Goal: Information Seeking & Learning: Learn about a topic

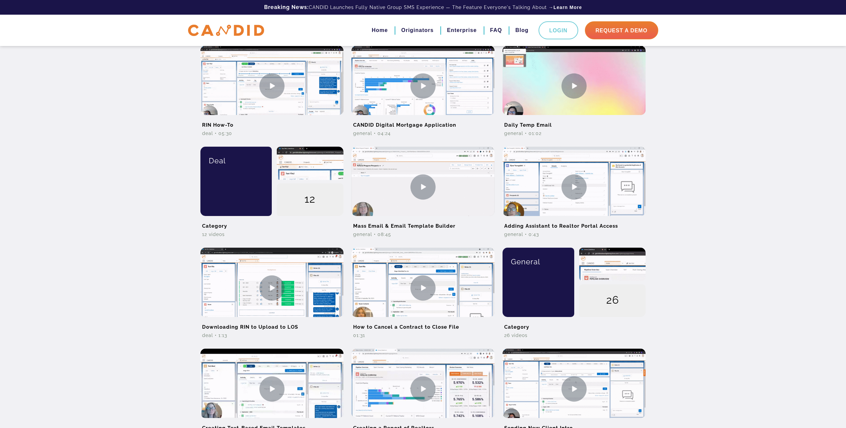
scroll to position [300, 0]
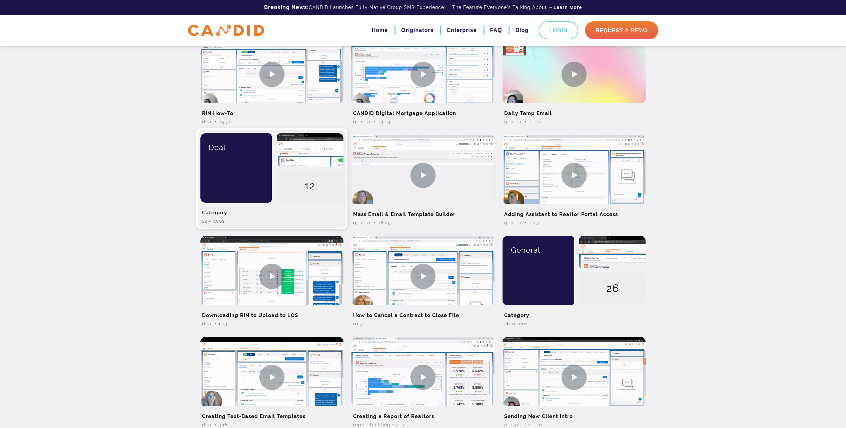
click at [205, 154] on div "Deal" at bounding box center [236, 147] width 62 height 28
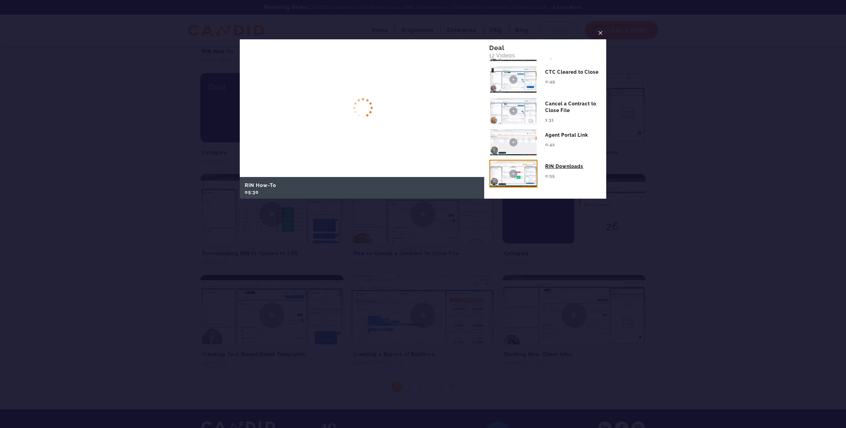
scroll to position [367, 0]
click at [560, 133] on div "Agent Portal Link" at bounding box center [573, 133] width 56 height 10
click at [598, 33] on span "×" at bounding box center [600, 33] width 5 height 10
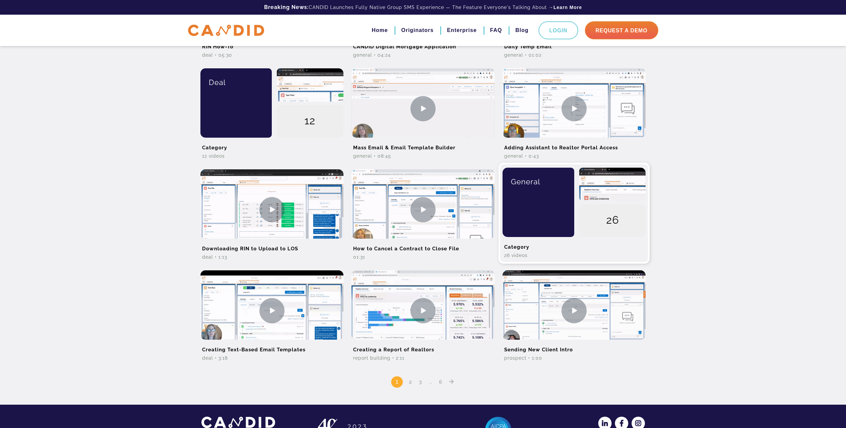
click at [546, 216] on div "General" at bounding box center [535, 202] width 77 height 69
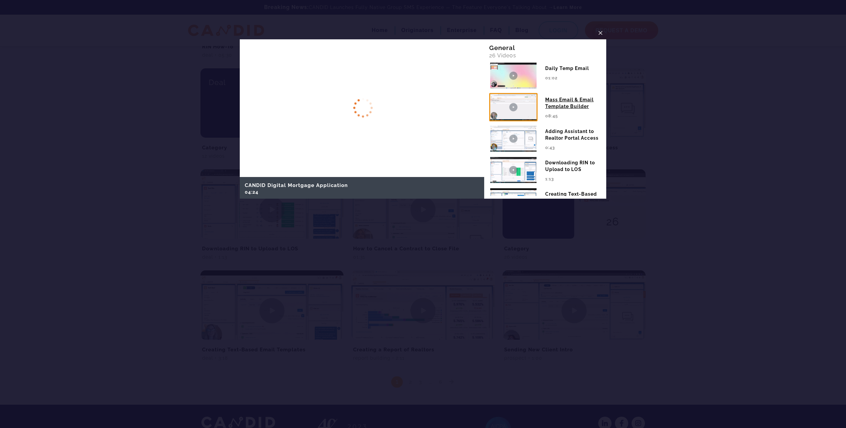
scroll to position [67, 0]
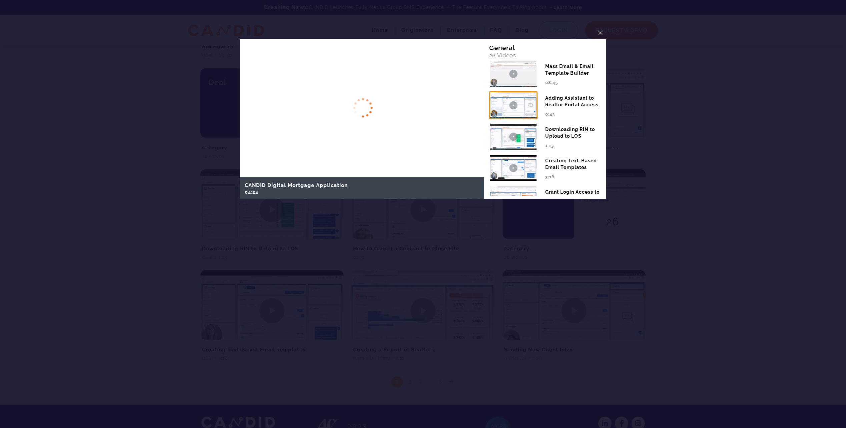
click at [566, 108] on div "Adding Assistant to Realtor Portal Access" at bounding box center [573, 99] width 56 height 17
click at [764, 177] on div at bounding box center [423, 214] width 846 height 428
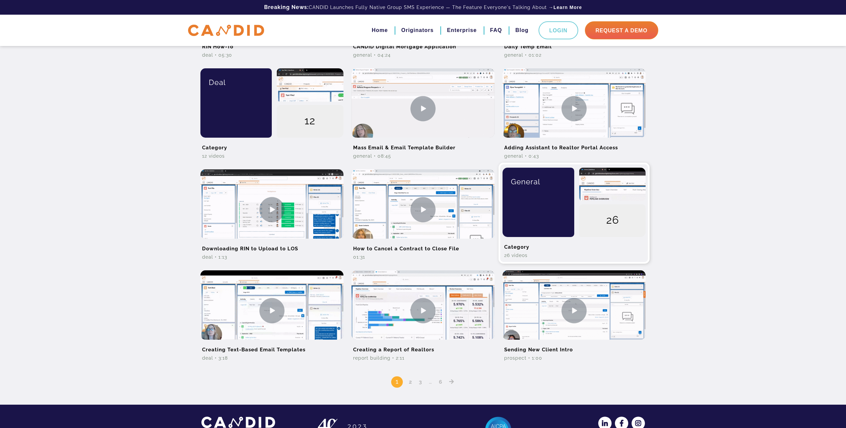
click at [548, 202] on div "General" at bounding box center [535, 202] width 77 height 69
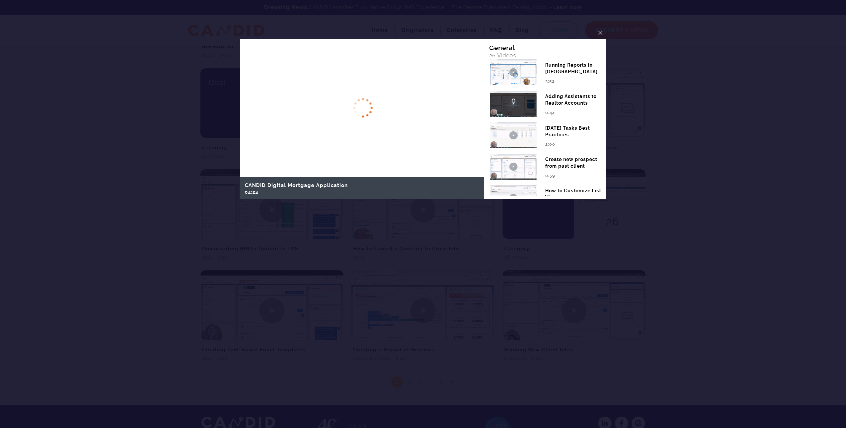
scroll to position [600, 0]
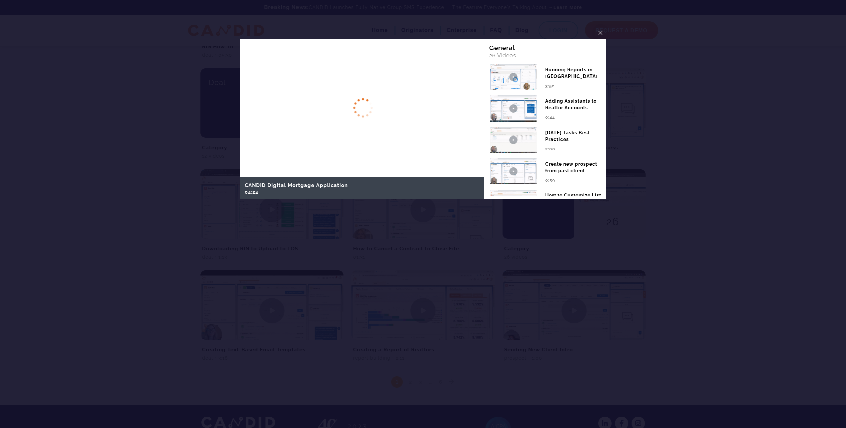
click at [577, 111] on div "Adding Assistants to Realtor Accounts" at bounding box center [573, 102] width 56 height 17
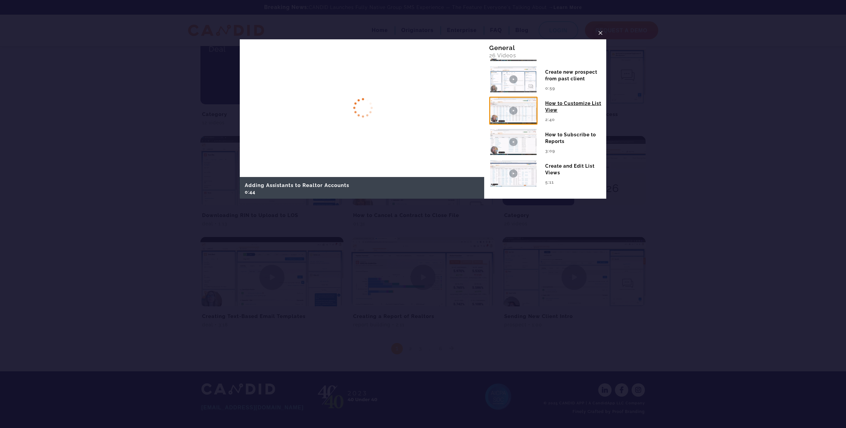
scroll to position [401, 0]
click at [599, 32] on span "×" at bounding box center [600, 33] width 5 height 10
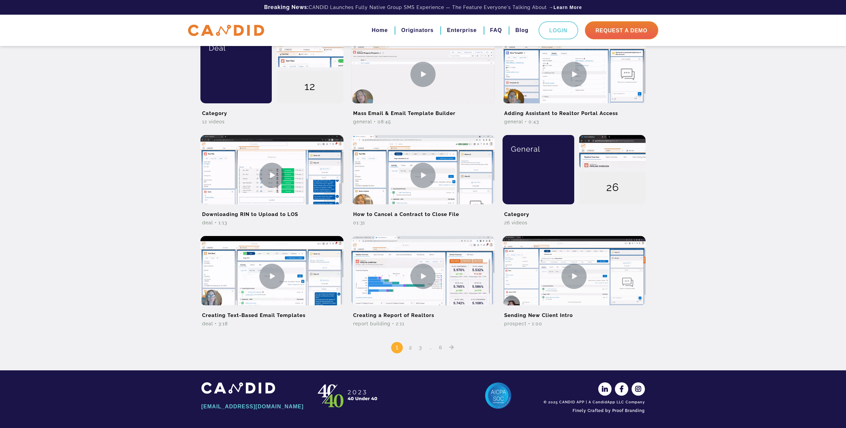
click at [409, 346] on link "2" at bounding box center [410, 347] width 8 height 6
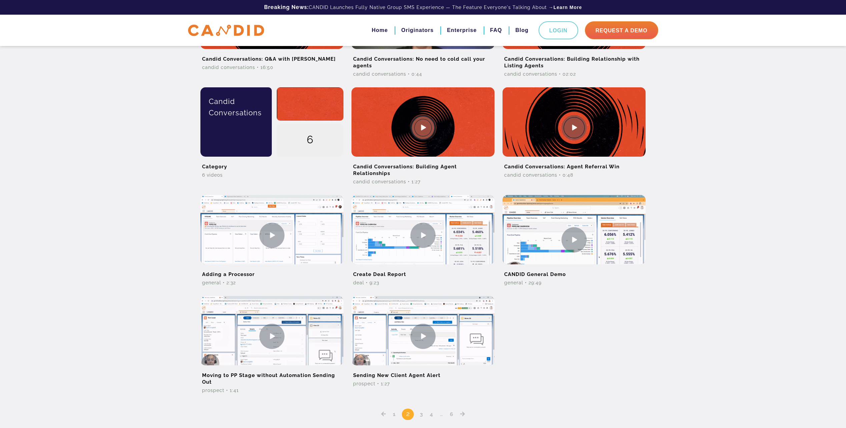
scroll to position [367, 0]
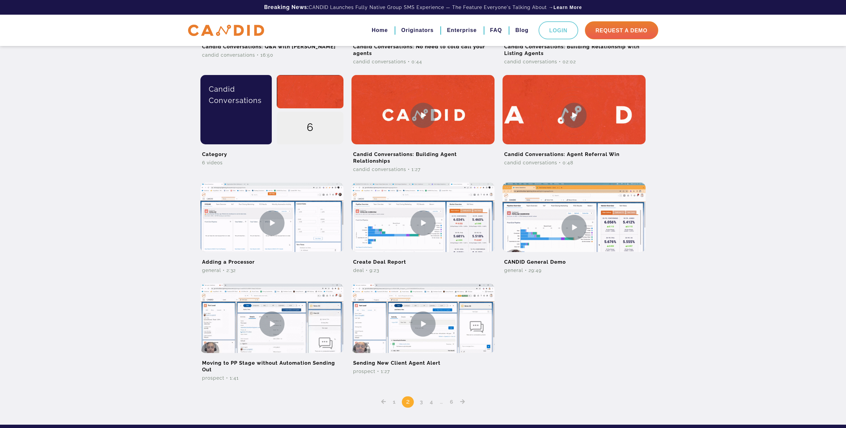
click at [420, 404] on link "3" at bounding box center [421, 402] width 8 height 6
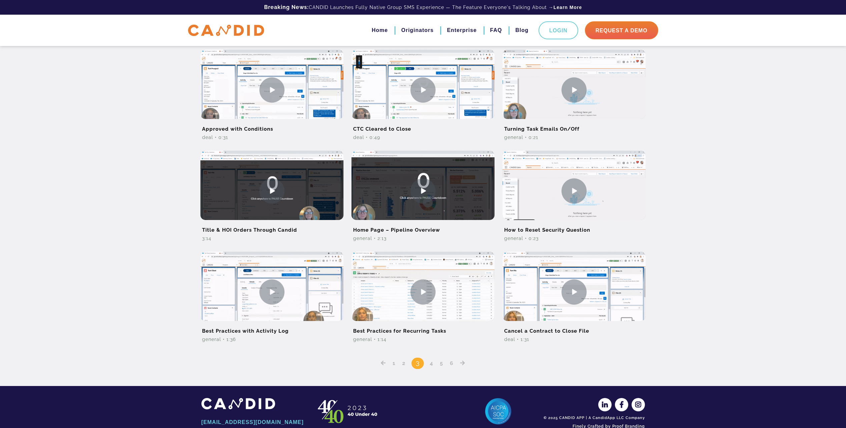
scroll to position [300, 0]
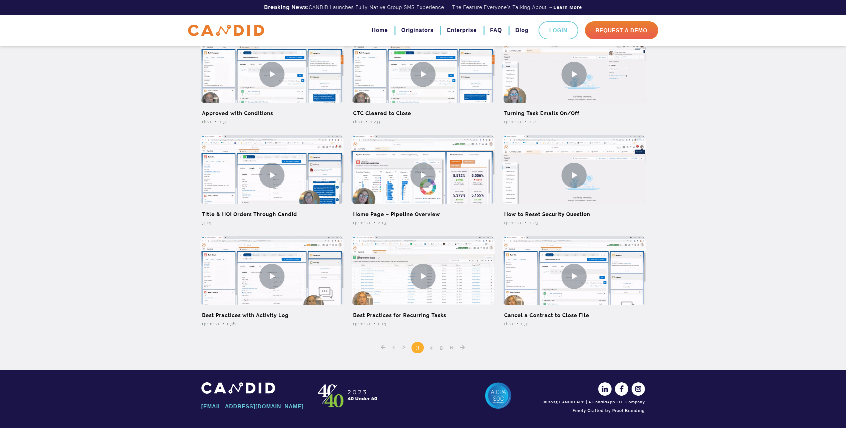
click at [429, 347] on link "4" at bounding box center [431, 347] width 8 height 6
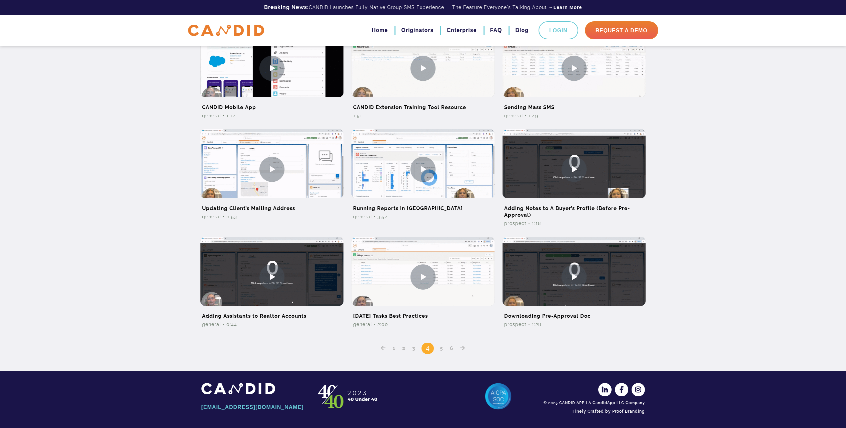
scroll to position [307, 0]
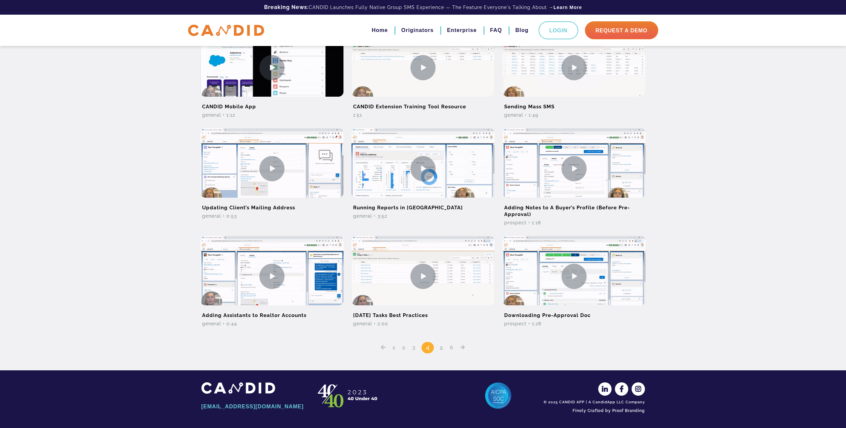
click at [444, 346] on link "5" at bounding box center [441, 347] width 8 height 6
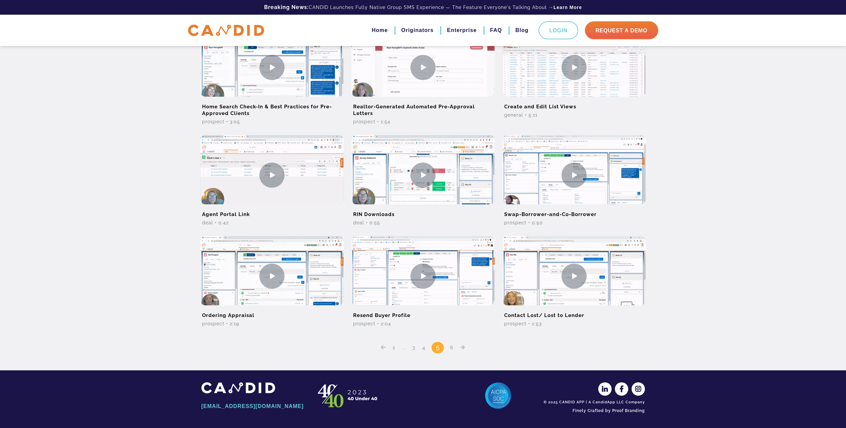
scroll to position [307, 0]
click at [454, 347] on link "6" at bounding box center [451, 347] width 8 height 6
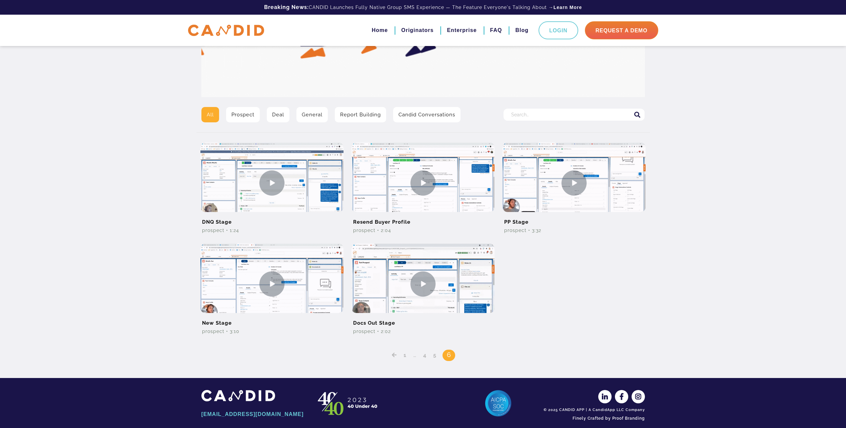
scroll to position [98, 0]
